Goal: Check status: Check status

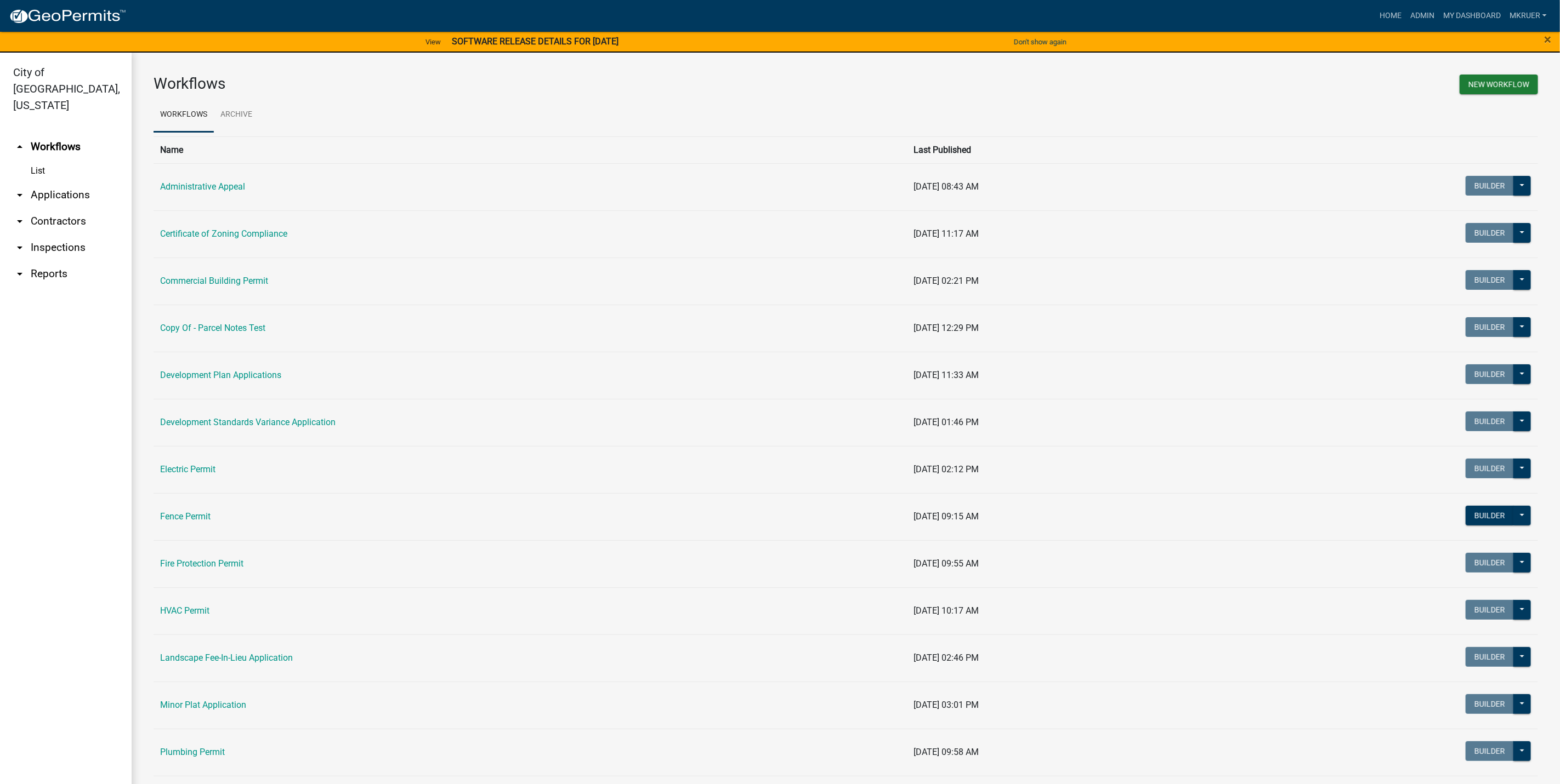
click at [43, 235] on link "arrow_drop_down Inspections" at bounding box center [66, 247] width 132 height 26
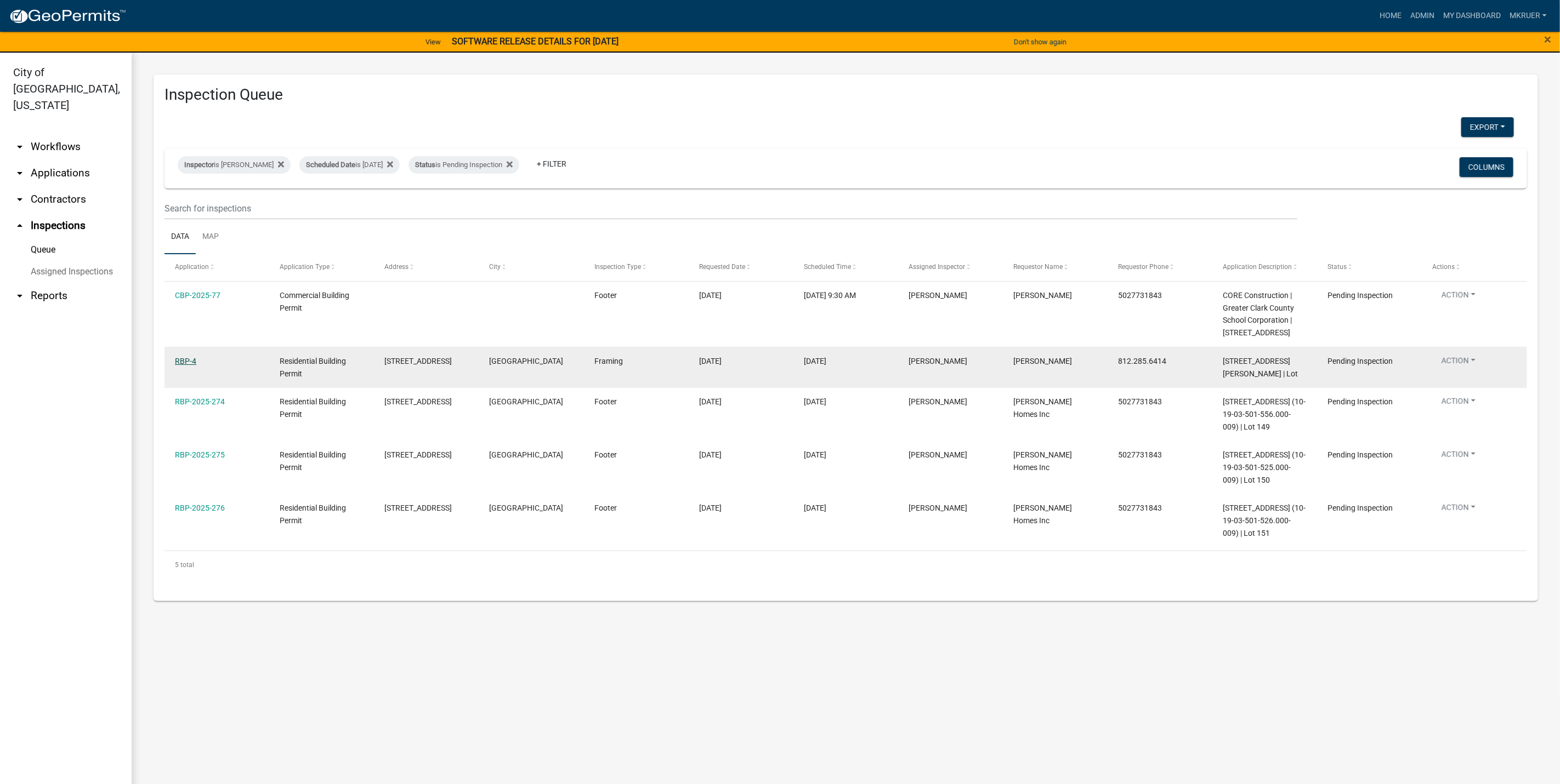
click at [183, 360] on link "RBP-4" at bounding box center [186, 361] width 21 height 9
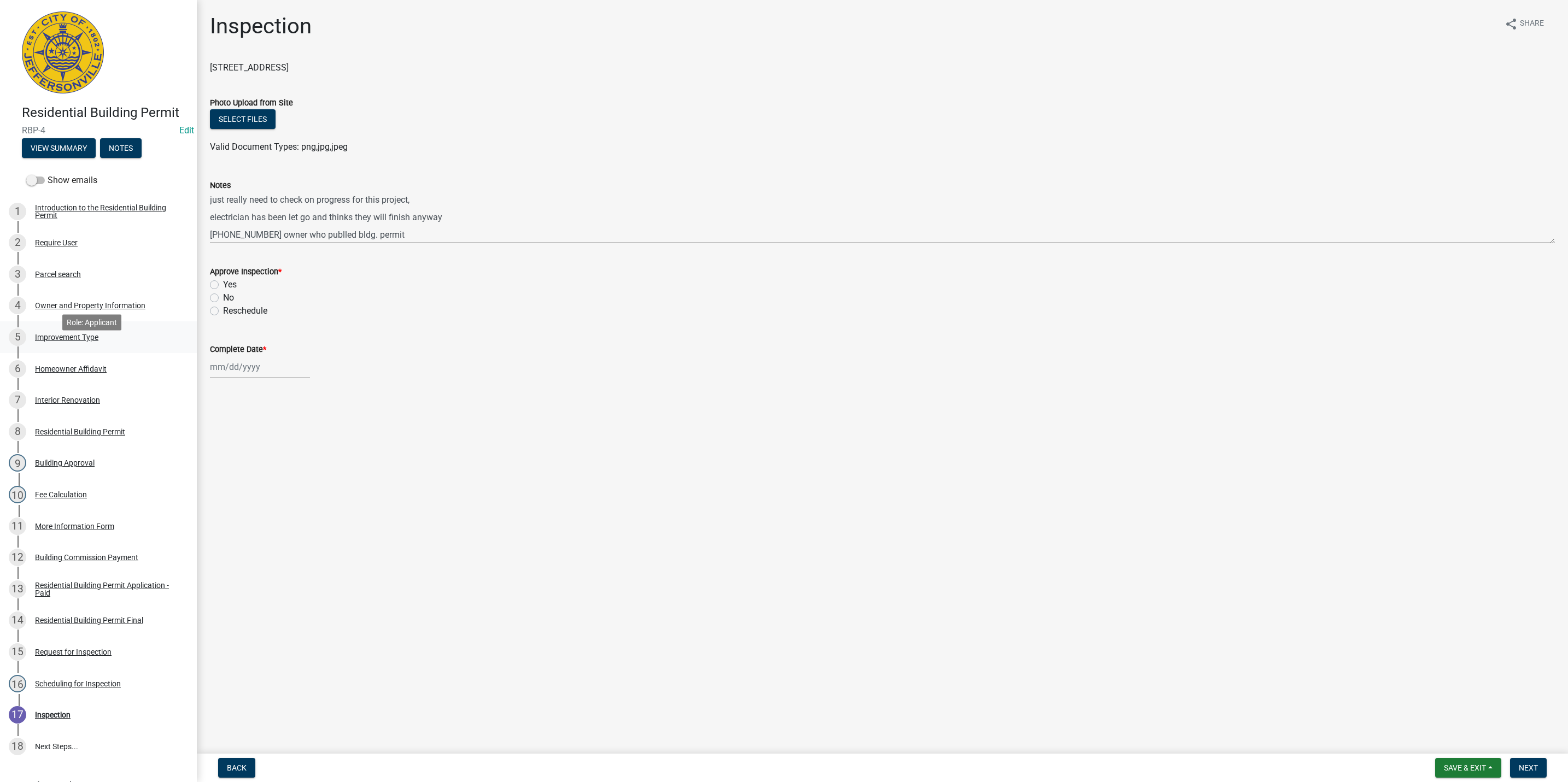
click at [59, 341] on div "Improvement Type" at bounding box center [66, 337] width 63 height 7
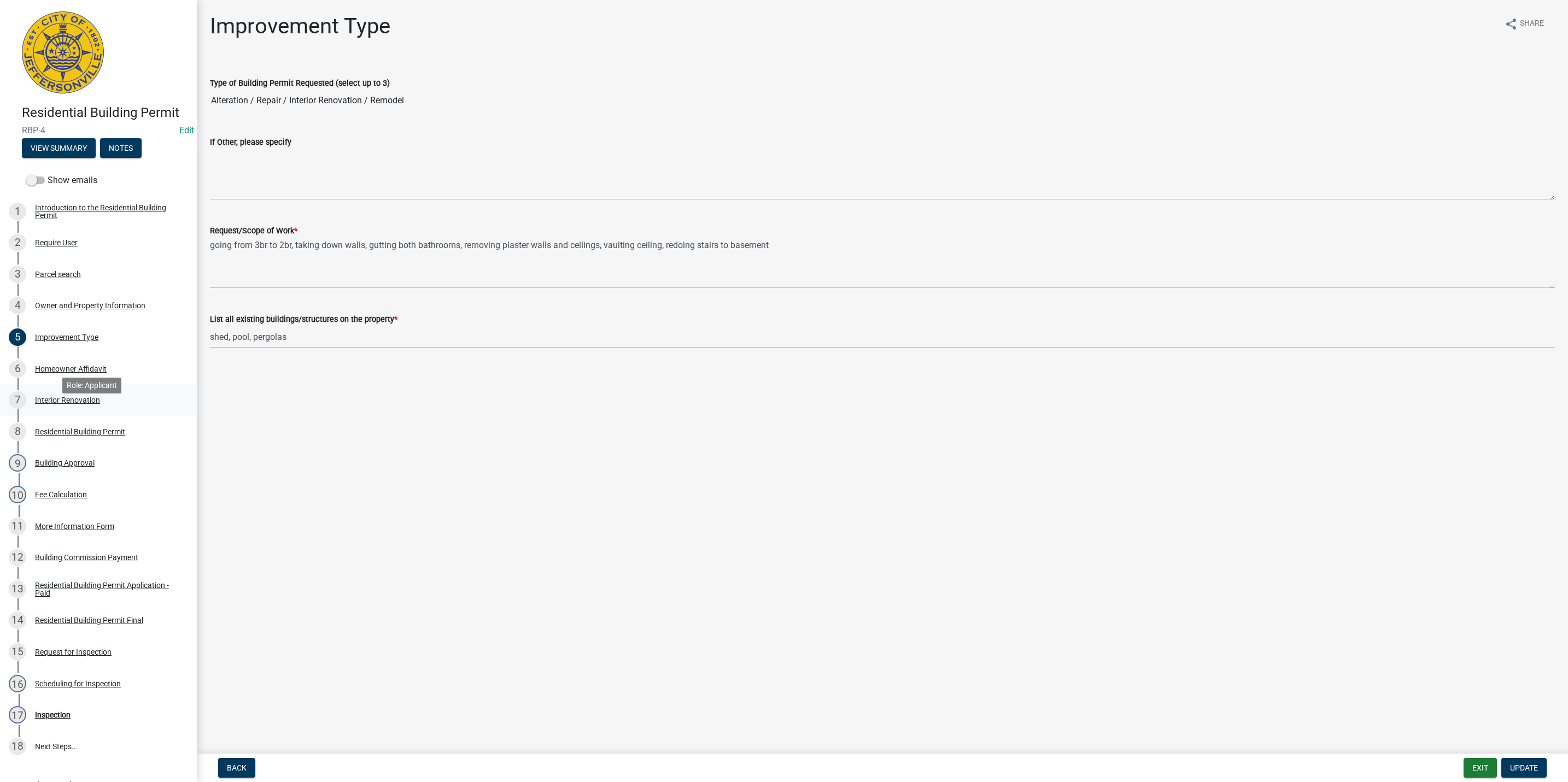
click at [65, 404] on div "Interior Renovation" at bounding box center [67, 399] width 65 height 7
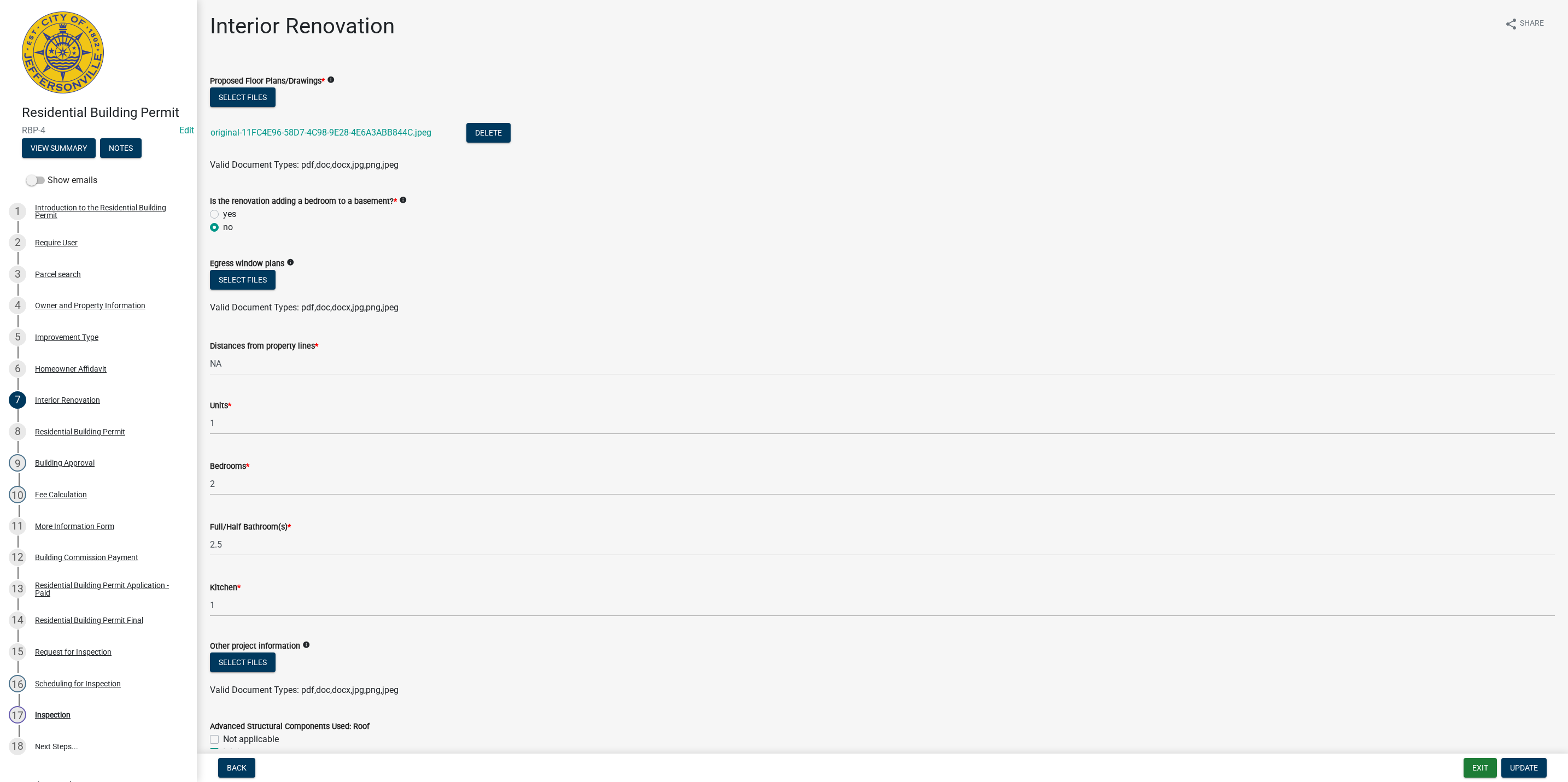
click at [297, 126] on div "original-11FC4E96-58D7-4C98-9E28-4E6A3ABB844C.jpeg" at bounding box center [329, 134] width 238 height 23
click at [294, 130] on link "original-11FC4E96-58D7-4C98-9E28-4E6A3ABB844C.jpeg" at bounding box center [321, 133] width 221 height 11
click at [312, 165] on span "Valid Document Types: pdf,doc,docx,jpg,png,jpeg" at bounding box center [304, 165] width 189 height 11
click at [72, 341] on div "Improvement Type" at bounding box center [66, 337] width 63 height 7
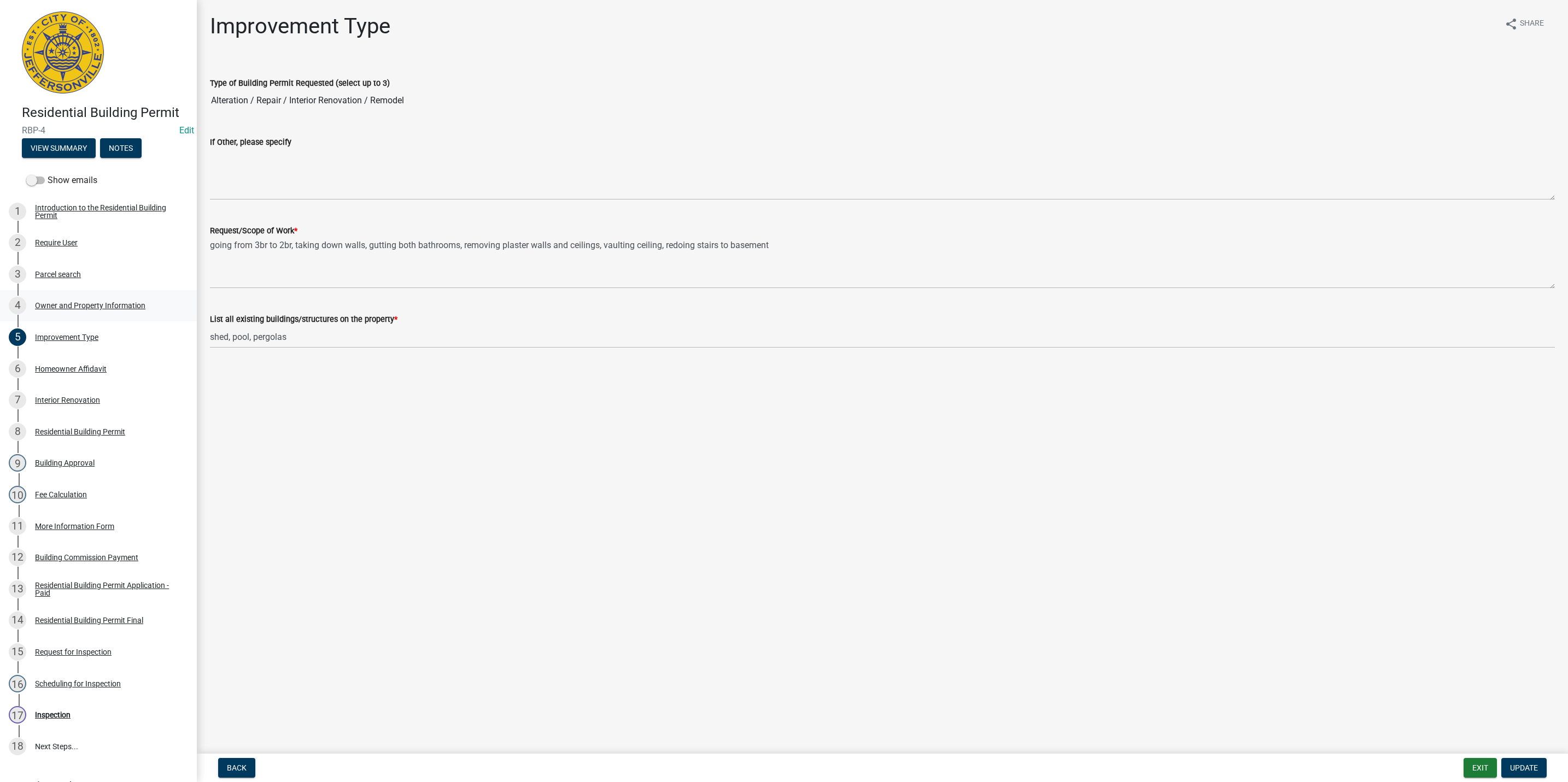
click at [83, 309] on div "Owner and Property Information" at bounding box center [90, 305] width 111 height 7
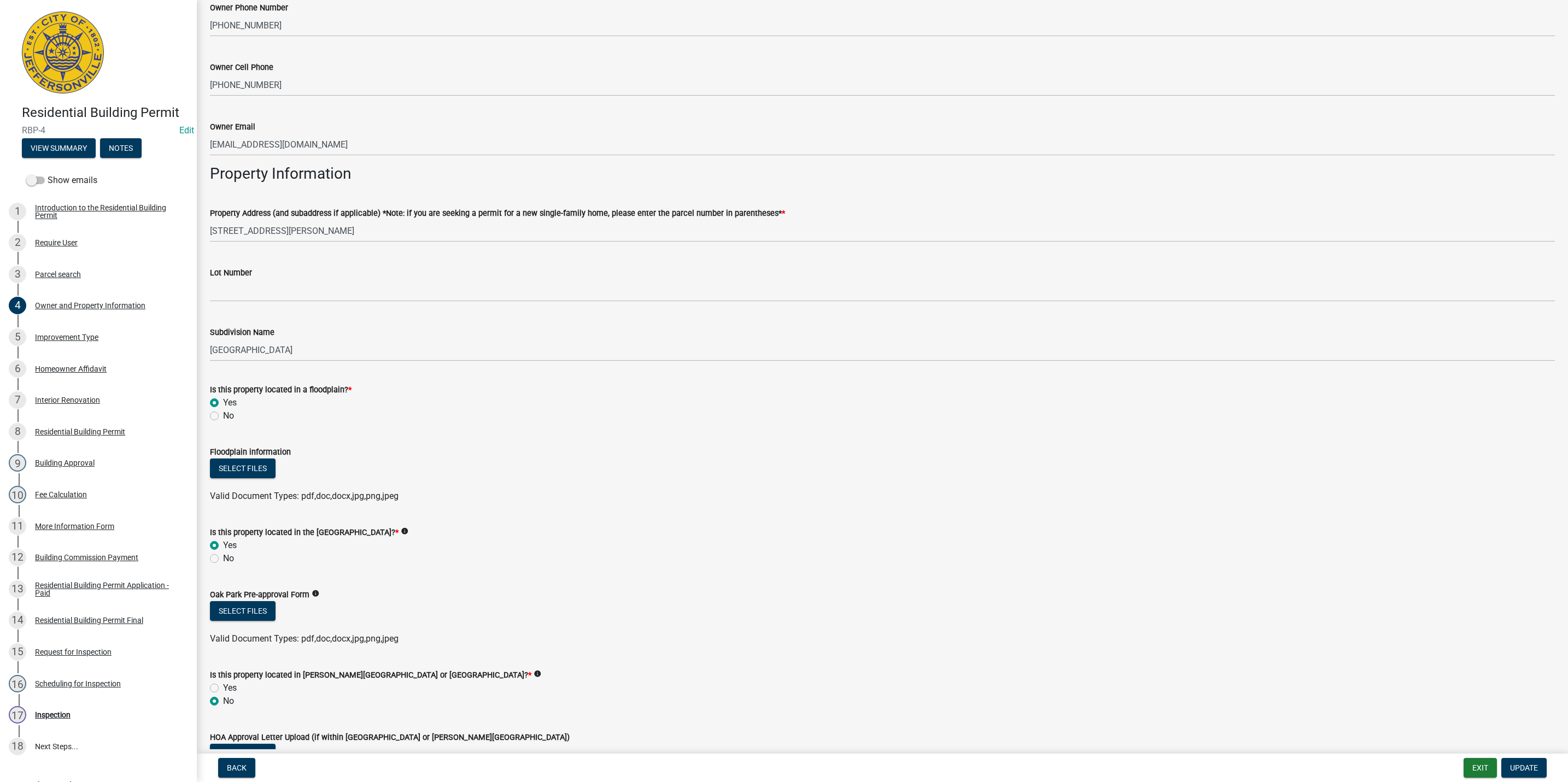
scroll to position [389, 0]
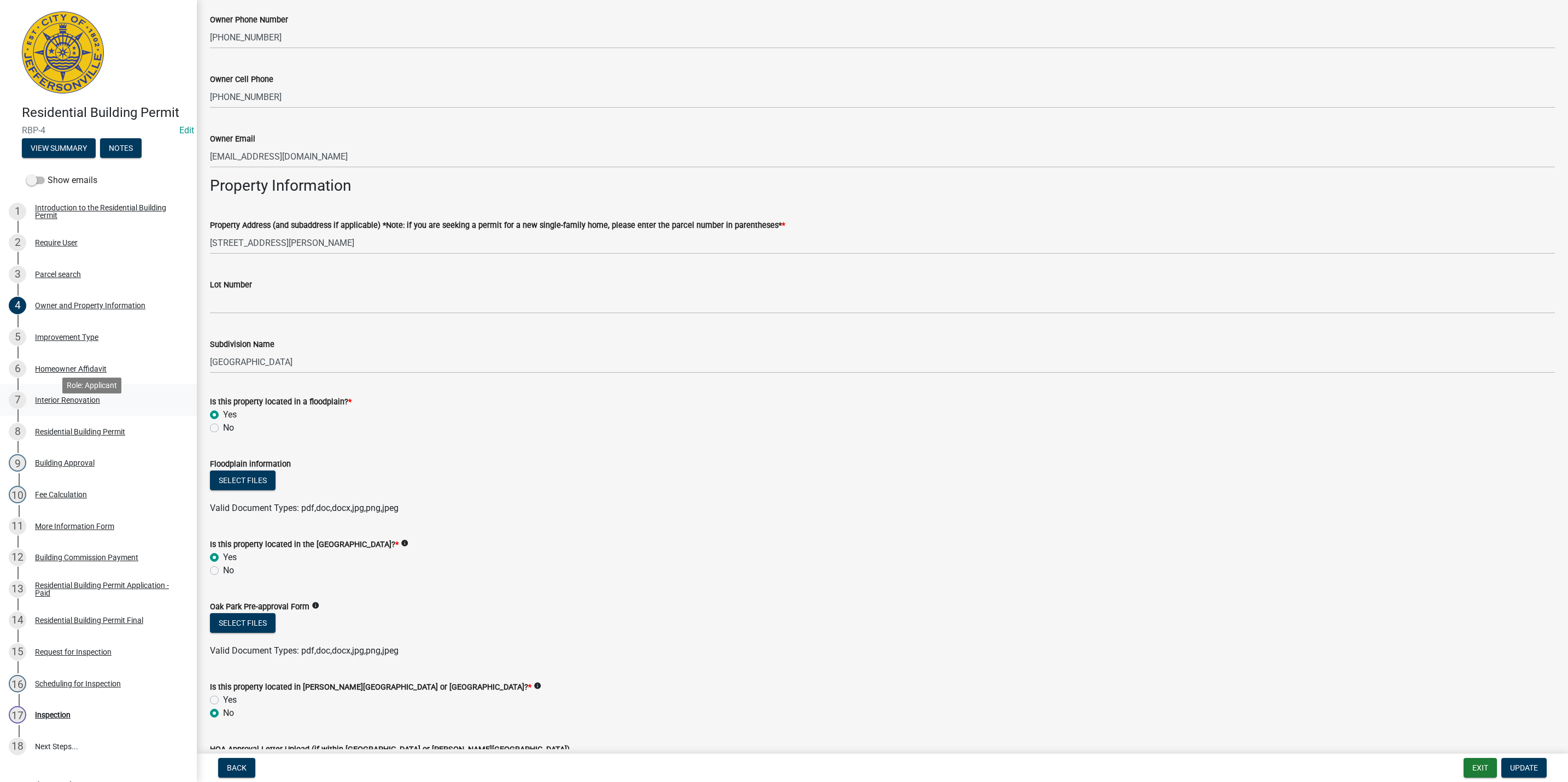
click at [56, 404] on div "Interior Renovation" at bounding box center [67, 399] width 65 height 7
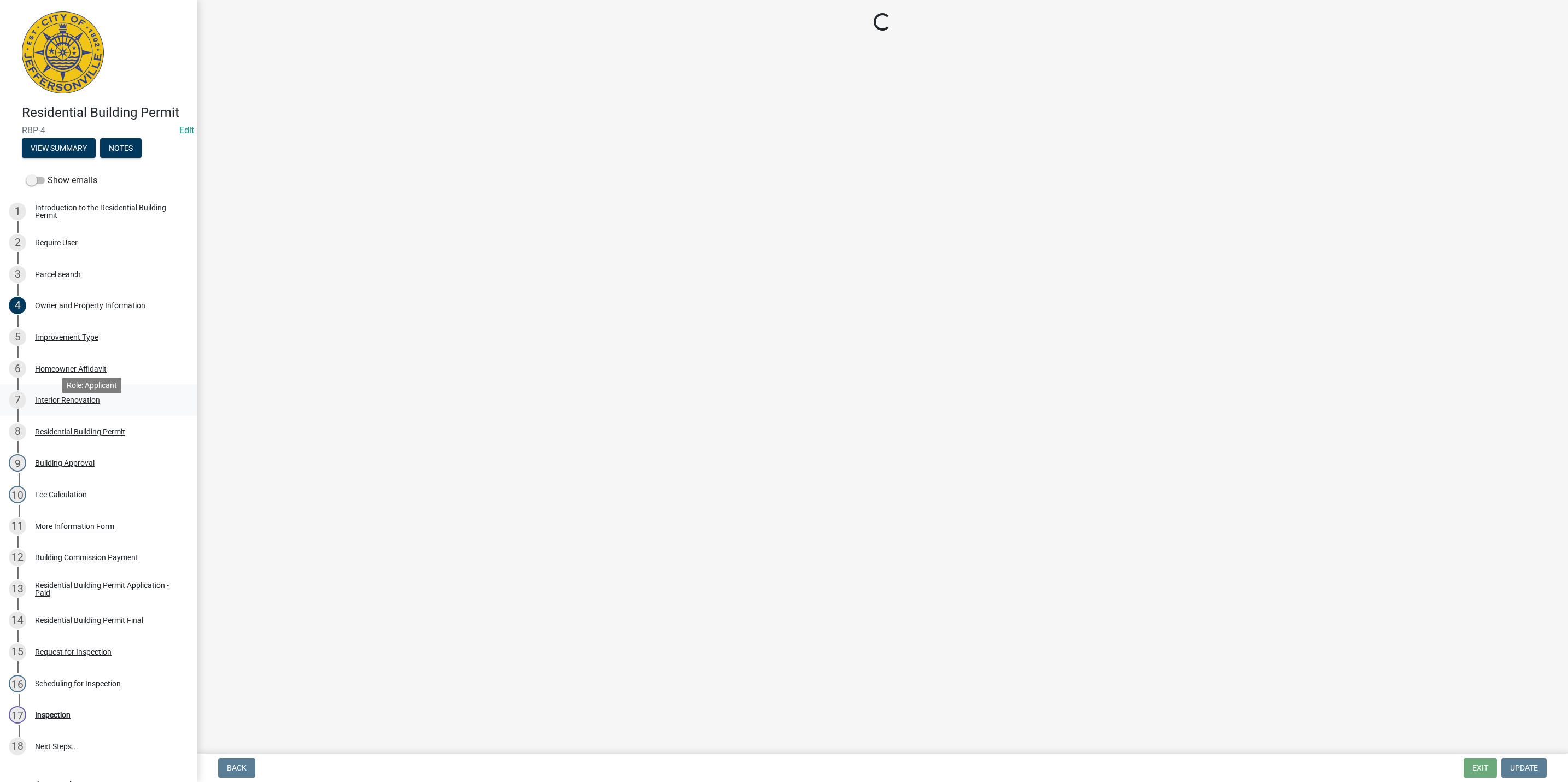
scroll to position [0, 0]
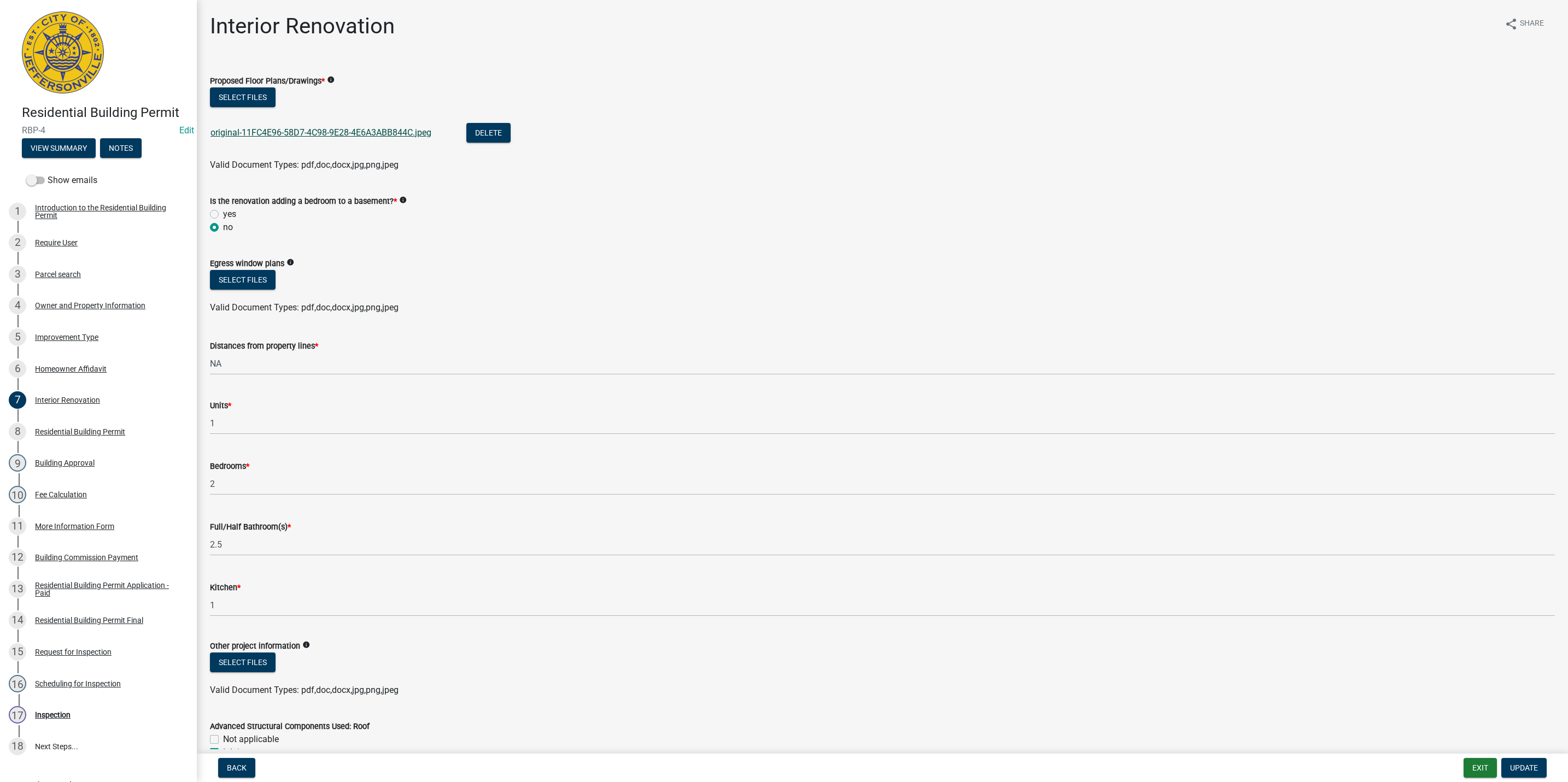
click at [274, 130] on link "original-11FC4E96-58D7-4C98-9E28-4E6A3ABB844C.jpeg" at bounding box center [321, 133] width 221 height 11
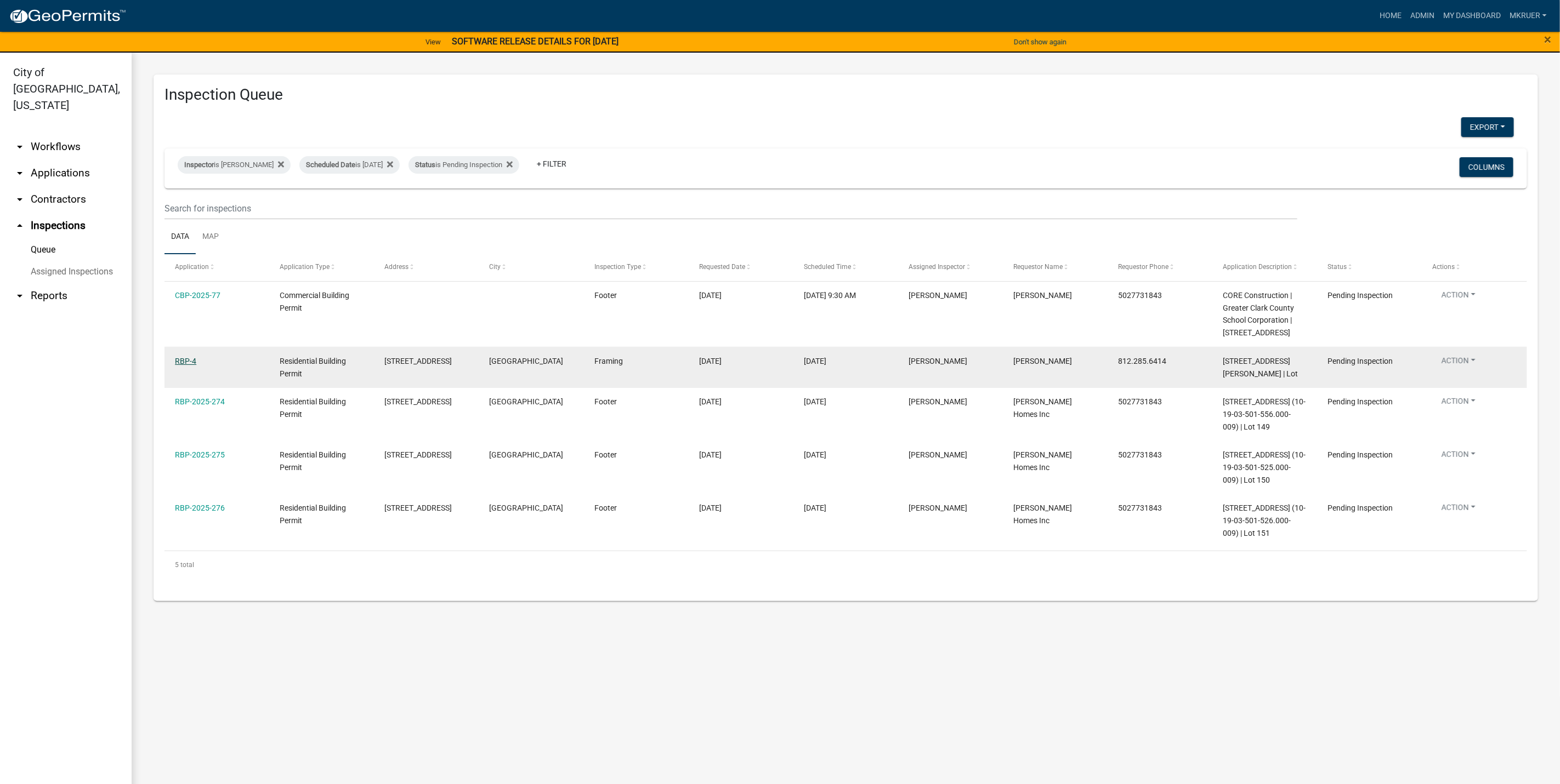
click at [187, 358] on link "RBP-4" at bounding box center [186, 361] width 21 height 9
